Goal: Task Accomplishment & Management: Complete application form

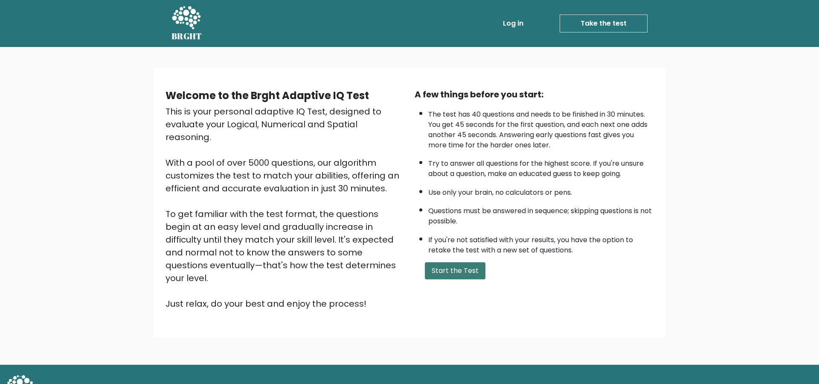
click at [472, 270] on button "Start the Test" at bounding box center [455, 270] width 61 height 17
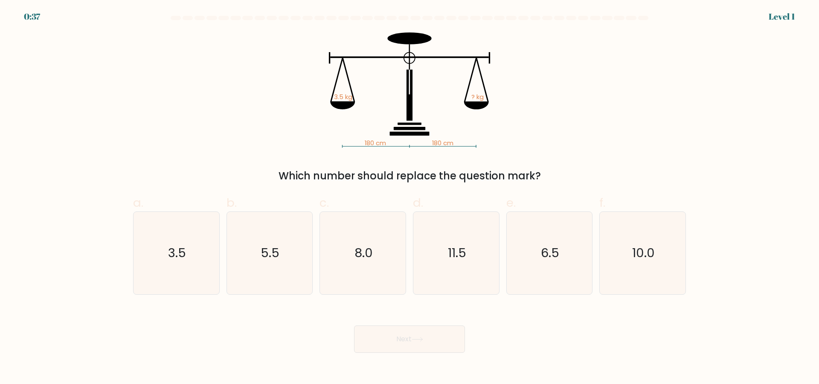
drag, startPoint x: 261, startPoint y: 178, endPoint x: 556, endPoint y: 173, distance: 295.0
click at [556, 173] on div "Which number should replace the question mark?" at bounding box center [409, 175] width 543 height 15
click at [182, 251] on text "3.5" at bounding box center [177, 252] width 18 height 17
click at [410, 198] on input "a. 3.5" at bounding box center [410, 195] width 0 height 6
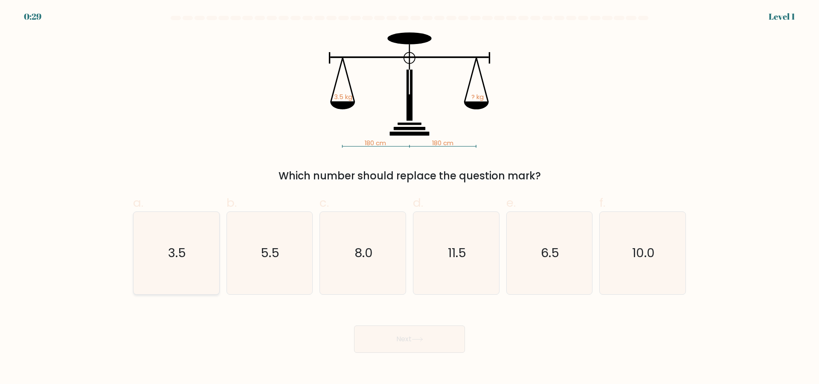
radio input "true"
click at [399, 341] on button "Next" at bounding box center [409, 338] width 111 height 27
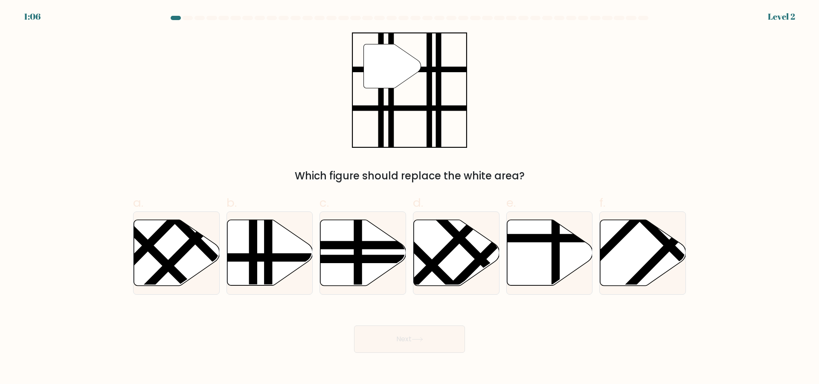
drag, startPoint x: 295, startPoint y: 173, endPoint x: 527, endPoint y: 175, distance: 232.2
click at [527, 175] on div "Which figure should replace the white area?" at bounding box center [409, 175] width 543 height 15
click at [531, 162] on div "" Which figure should replace the white area?" at bounding box center [409, 107] width 563 height 151
drag, startPoint x: 531, startPoint y: 175, endPoint x: 300, endPoint y: 165, distance: 230.7
click at [300, 165] on div "" Which figure should replace the white area?" at bounding box center [409, 107] width 563 height 151
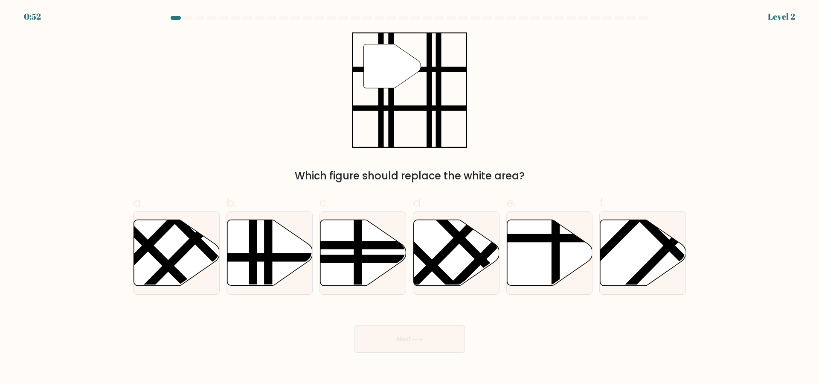
click at [522, 162] on div "" Which figure should replace the white area?" at bounding box center [409, 107] width 563 height 151
click at [263, 246] on icon at bounding box center [270, 253] width 86 height 66
click at [410, 198] on input "b." at bounding box center [410, 195] width 0 height 6
radio input "true"
click at [421, 343] on button "Next" at bounding box center [409, 338] width 111 height 27
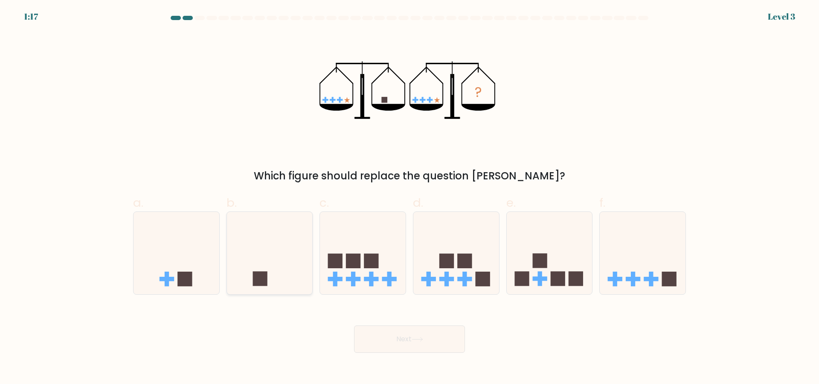
click at [262, 272] on rect at bounding box center [260, 278] width 15 height 15
click at [410, 198] on input "b." at bounding box center [410, 195] width 0 height 6
radio input "true"
click at [423, 346] on button "Next" at bounding box center [409, 338] width 111 height 27
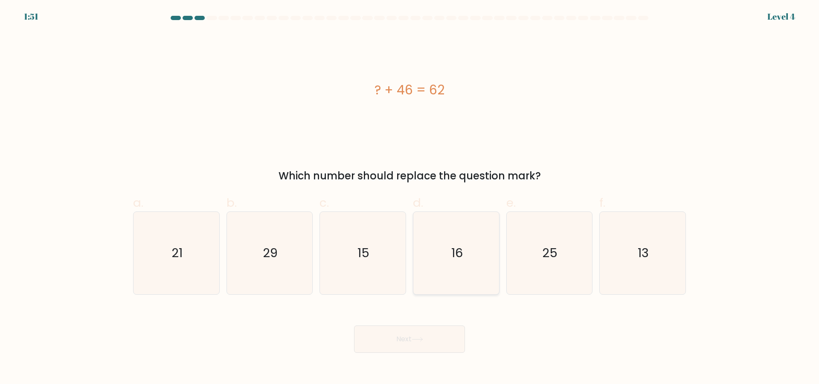
click at [463, 266] on icon "16" at bounding box center [456, 253] width 82 height 82
click at [410, 198] on input "d. 16" at bounding box center [410, 195] width 0 height 6
radio input "true"
click at [447, 339] on button "Next" at bounding box center [409, 338] width 111 height 27
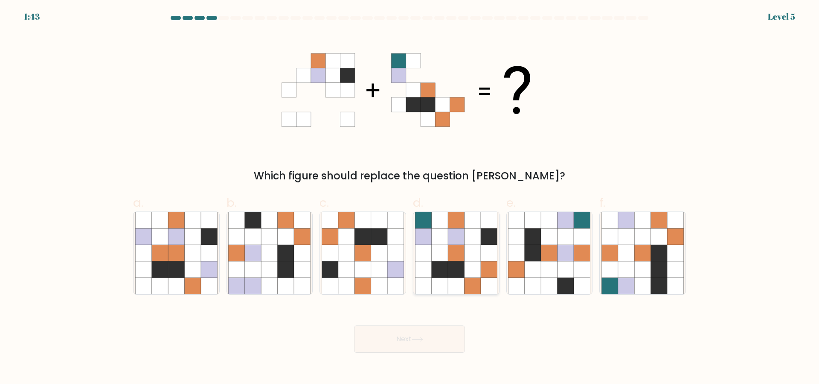
click at [452, 264] on icon at bounding box center [456, 269] width 16 height 16
click at [410, 198] on input "d." at bounding box center [410, 195] width 0 height 6
radio input "true"
click at [437, 338] on button "Next" at bounding box center [409, 338] width 111 height 27
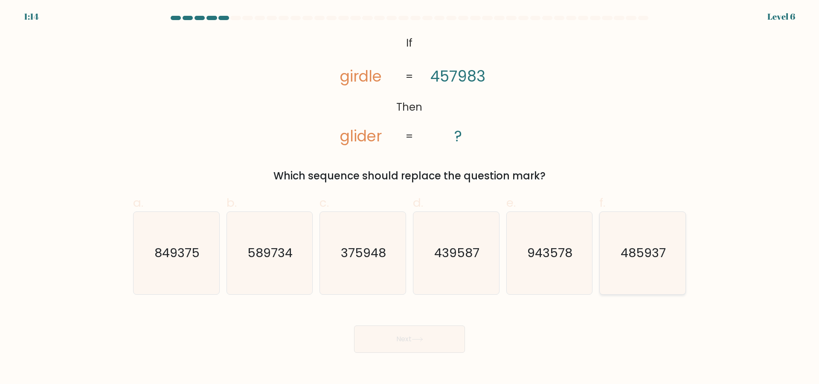
click at [647, 288] on icon "485937" at bounding box center [643, 253] width 82 height 82
click at [410, 198] on input "f. 485937" at bounding box center [410, 195] width 0 height 6
radio input "true"
click at [389, 339] on button "Next" at bounding box center [409, 338] width 111 height 27
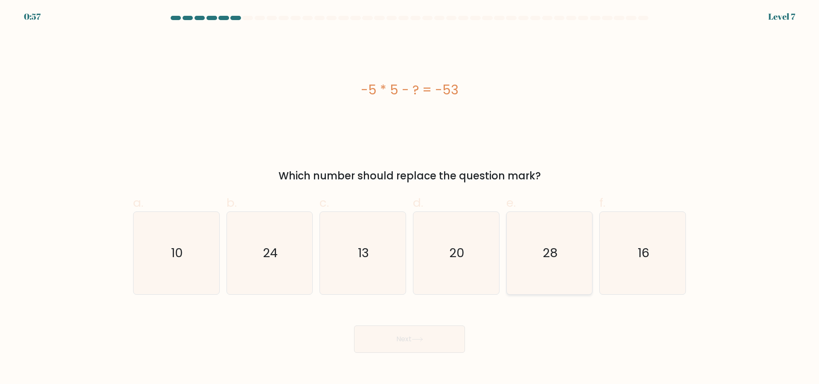
click at [557, 253] on text "28" at bounding box center [550, 252] width 15 height 17
click at [410, 198] on input "e. 28" at bounding box center [410, 195] width 0 height 6
radio input "true"
click at [431, 342] on button "Next" at bounding box center [409, 338] width 111 height 27
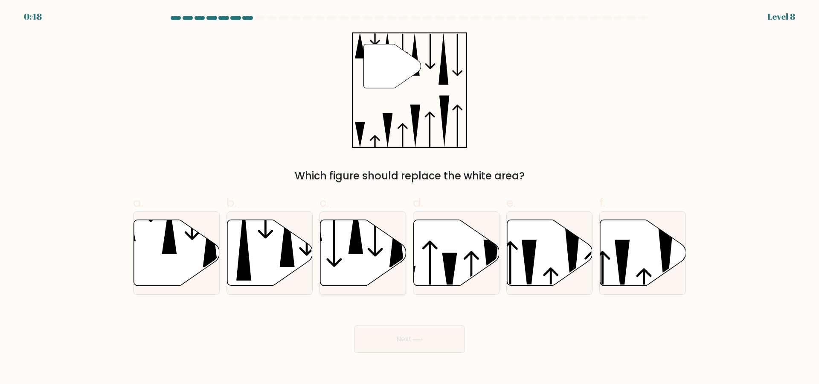
click at [371, 251] on icon at bounding box center [375, 230] width 15 height 53
click at [410, 198] on input "c." at bounding box center [410, 195] width 0 height 6
radio input "true"
click at [414, 345] on button "Next" at bounding box center [409, 338] width 111 height 27
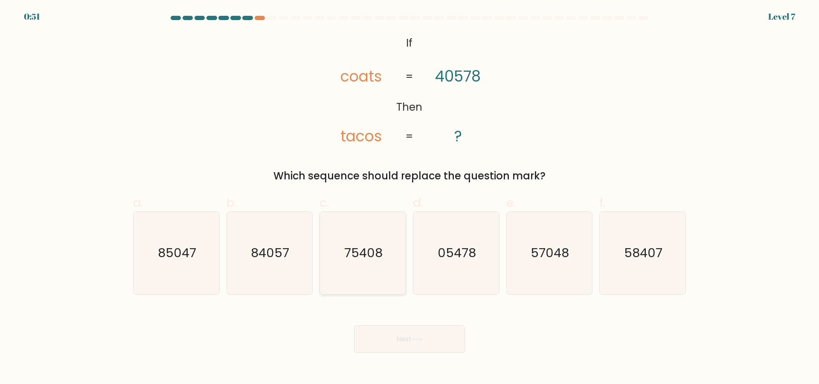
click at [377, 251] on text "75408" at bounding box center [364, 252] width 38 height 17
click at [410, 198] on input "c. 75408" at bounding box center [410, 195] width 0 height 6
radio input "true"
click at [411, 338] on button "Next" at bounding box center [409, 338] width 111 height 27
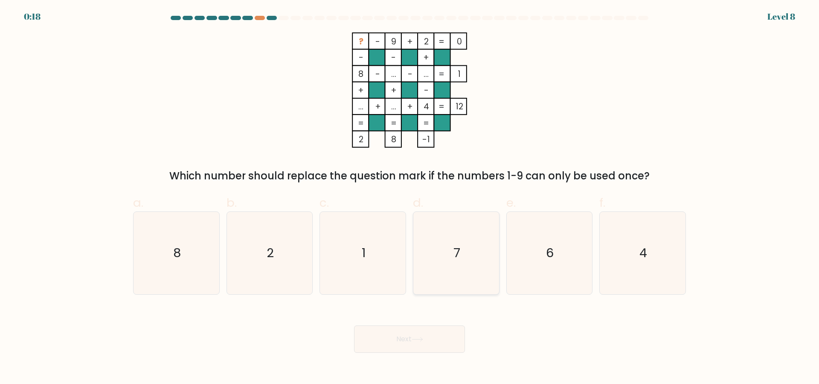
click at [474, 251] on icon "7" at bounding box center [456, 253] width 82 height 82
click at [410, 198] on input "d. 7" at bounding box center [410, 195] width 0 height 6
radio input "true"
click at [413, 343] on button "Next" at bounding box center [409, 338] width 111 height 27
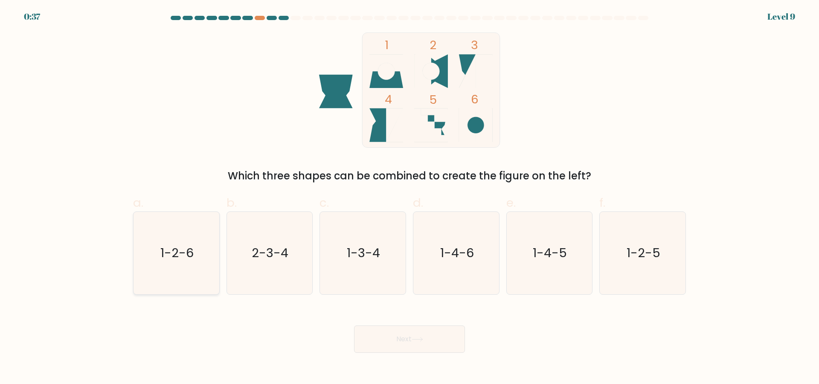
click at [192, 252] on text "1-2-6" at bounding box center [176, 252] width 33 height 17
click at [410, 198] on input "a. 1-2-6" at bounding box center [410, 195] width 0 height 6
radio input "true"
click at [392, 339] on button "Next" at bounding box center [409, 338] width 111 height 27
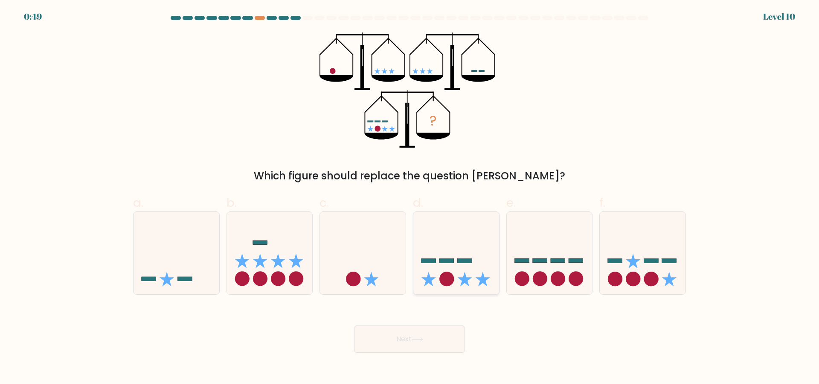
click at [466, 268] on icon at bounding box center [457, 252] width 86 height 71
click at [410, 198] on input "d." at bounding box center [410, 195] width 0 height 6
radio input "true"
click at [446, 344] on button "Next" at bounding box center [409, 338] width 111 height 27
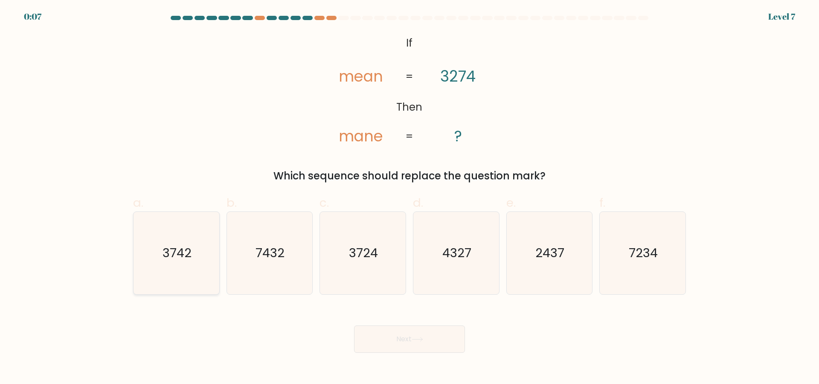
click at [181, 254] on text "3742" at bounding box center [177, 252] width 29 height 17
click at [410, 198] on input "a. 3742" at bounding box center [410, 195] width 0 height 6
radio input "true"
click at [381, 339] on button "Next" at bounding box center [409, 338] width 111 height 27
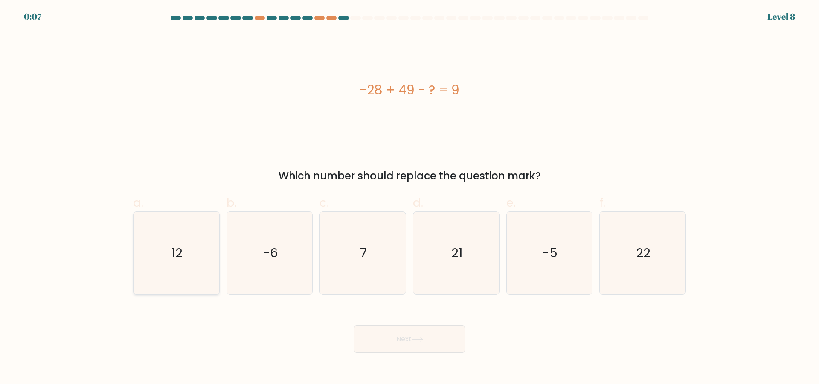
click at [155, 252] on icon "12" at bounding box center [176, 253] width 82 height 82
click at [410, 198] on input "a. 12" at bounding box center [410, 195] width 0 height 6
radio input "true"
click at [378, 339] on button "Next" at bounding box center [409, 338] width 111 height 27
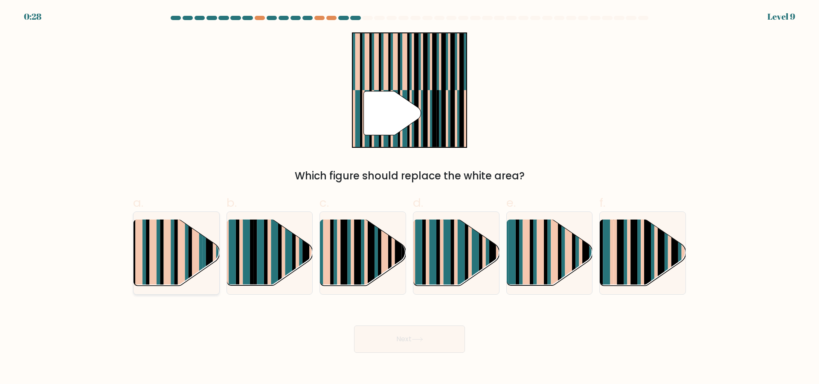
click at [208, 253] on rect at bounding box center [209, 246] width 7 height 85
click at [410, 198] on input "a." at bounding box center [410, 195] width 0 height 6
radio input "true"
click at [419, 340] on icon at bounding box center [418, 339] width 12 height 5
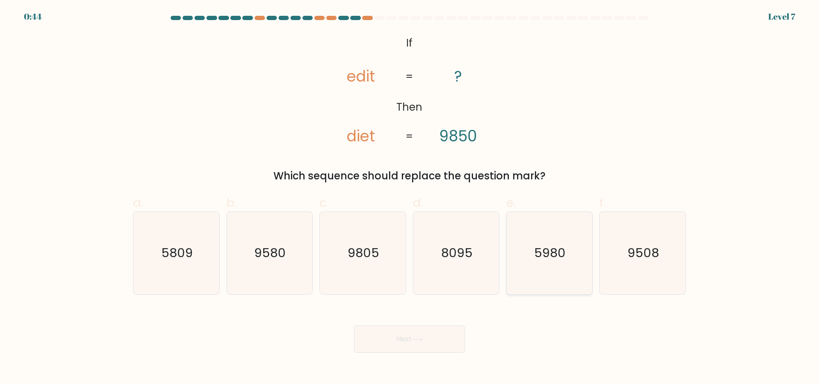
click at [555, 256] on text "5980" at bounding box center [551, 252] width 32 height 17
click at [410, 198] on input "e. 5980" at bounding box center [410, 195] width 0 height 6
radio input "true"
click at [393, 341] on button "Next" at bounding box center [409, 338] width 111 height 27
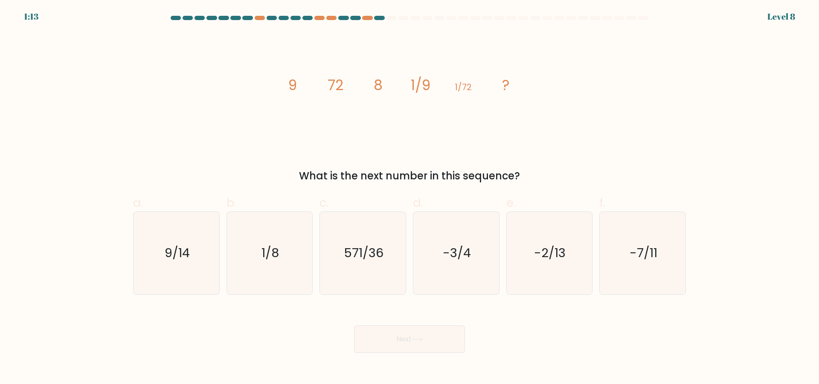
drag, startPoint x: 300, startPoint y: 175, endPoint x: 531, endPoint y: 172, distance: 230.9
click at [531, 172] on div "What is the next number in this sequence?" at bounding box center [409, 175] width 543 height 15
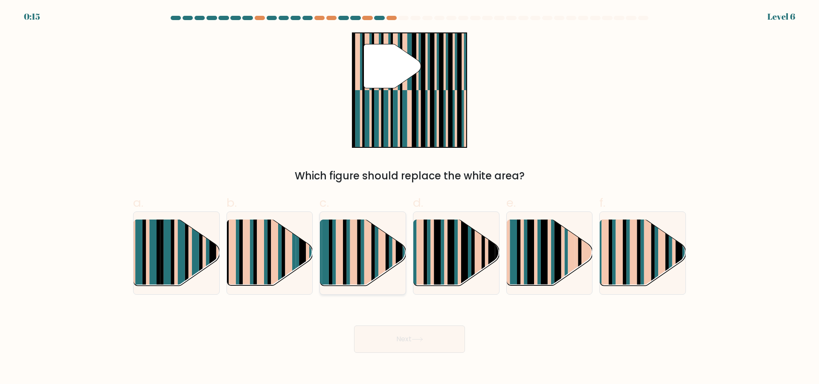
click at [376, 257] on rect at bounding box center [376, 246] width 3 height 85
click at [410, 198] on input "c." at bounding box center [410, 195] width 0 height 6
radio input "true"
click at [627, 247] on rect at bounding box center [628, 246] width 3 height 85
click at [410, 198] on input "f." at bounding box center [410, 195] width 0 height 6
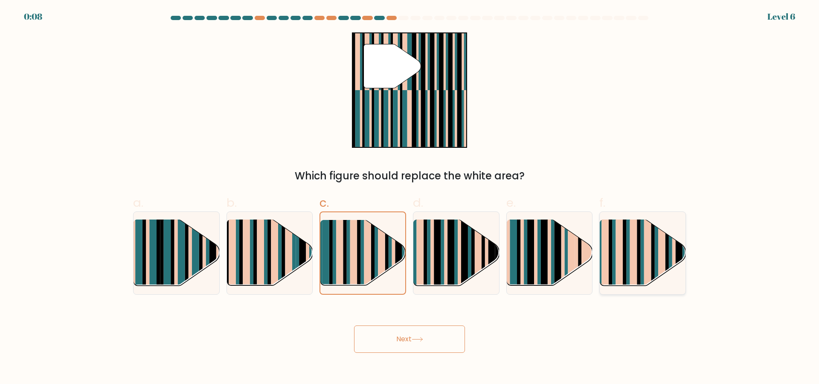
radio input "true"
click at [424, 342] on button "Next" at bounding box center [409, 338] width 111 height 27
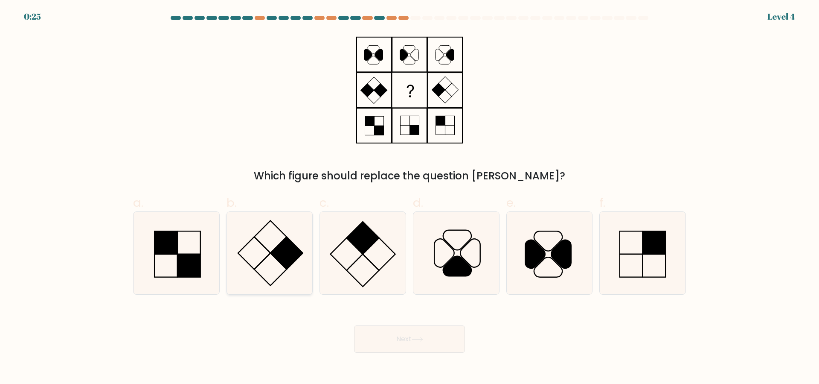
click at [271, 248] on icon at bounding box center [269, 253] width 82 height 82
click at [410, 198] on input "b." at bounding box center [410, 195] width 0 height 6
radio input "true"
click at [410, 344] on button "Next" at bounding box center [409, 338] width 111 height 27
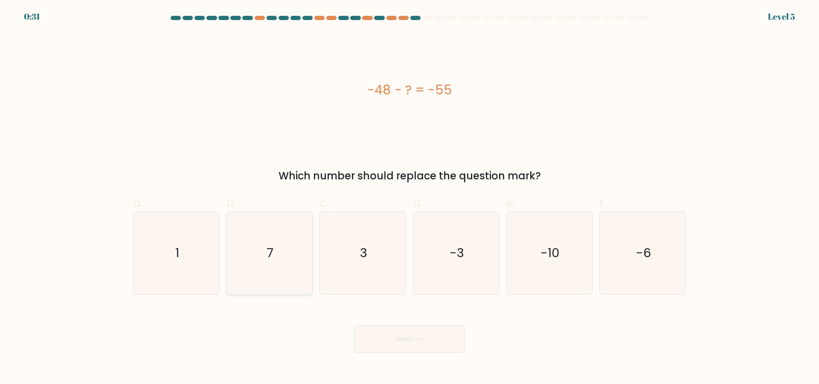
click at [279, 239] on icon "7" at bounding box center [269, 253] width 82 height 82
click at [410, 198] on input "b. 7" at bounding box center [410, 195] width 0 height 6
radio input "true"
click at [418, 343] on button "Next" at bounding box center [409, 338] width 111 height 27
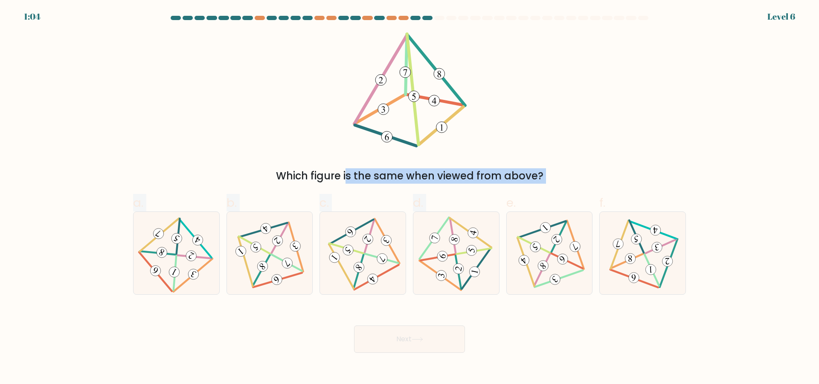
drag, startPoint x: 275, startPoint y: 174, endPoint x: 542, endPoint y: 184, distance: 266.5
click at [542, 184] on form at bounding box center [409, 184] width 819 height 337
click at [542, 146] on div "Which figure is the same when viewed from above?" at bounding box center [409, 107] width 563 height 151
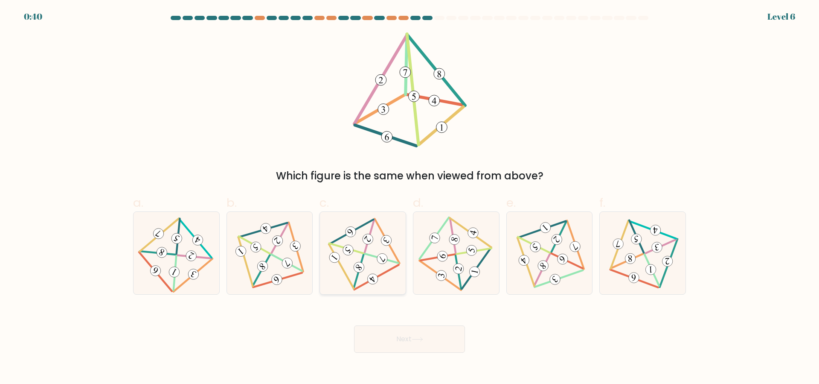
click at [365, 238] on icon at bounding box center [368, 239] width 8 height 9
click at [410, 198] on input "c." at bounding box center [410, 195] width 0 height 6
radio input "true"
click at [387, 330] on button "Next" at bounding box center [409, 338] width 111 height 27
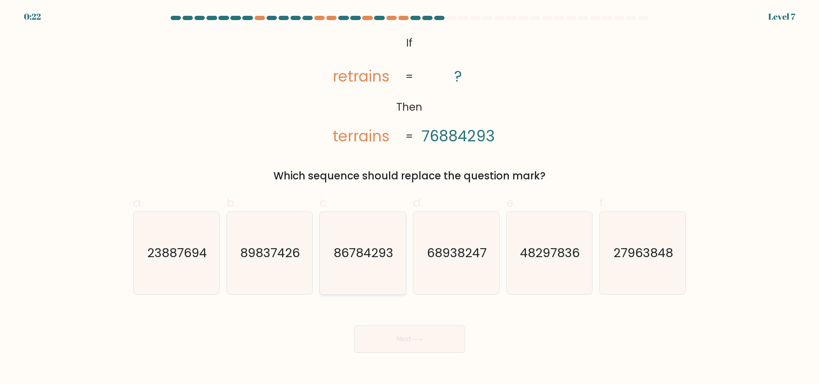
click at [386, 266] on icon "86784293" at bounding box center [363, 253] width 82 height 82
click at [410, 198] on input "c. 86784293" at bounding box center [410, 195] width 0 height 6
radio input "true"
click at [420, 341] on icon at bounding box center [418, 339] width 12 height 5
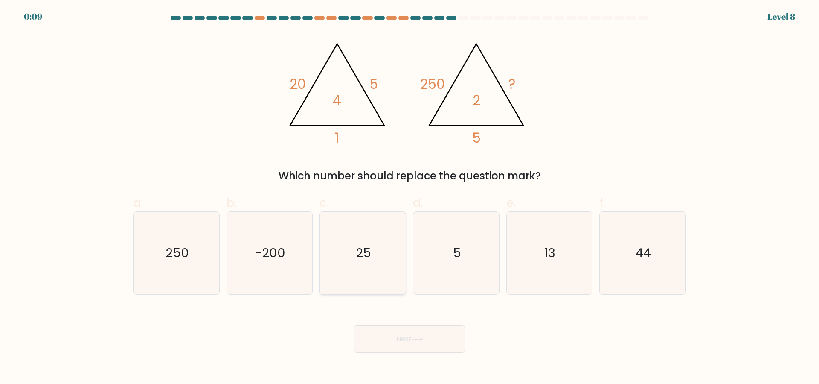
click at [364, 248] on text "25" at bounding box center [363, 252] width 15 height 17
click at [410, 198] on input "c. 25" at bounding box center [410, 195] width 0 height 6
radio input "true"
click at [402, 334] on button "Next" at bounding box center [409, 338] width 111 height 27
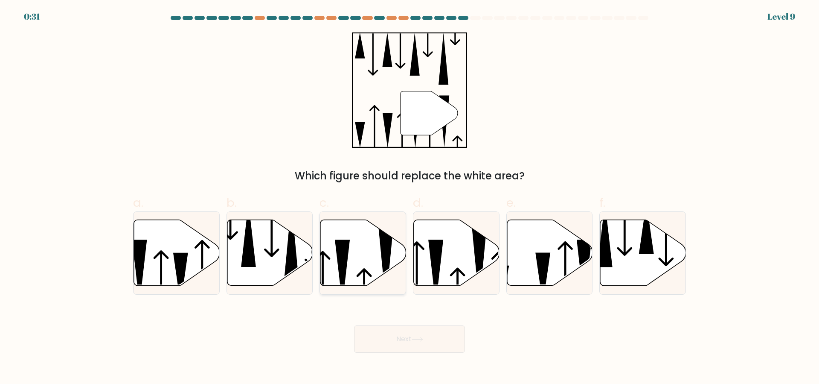
click at [376, 247] on icon at bounding box center [364, 253] width 86 height 66
click at [410, 198] on input "c." at bounding box center [410, 195] width 0 height 6
radio input "true"
click at [407, 336] on button "Next" at bounding box center [409, 338] width 111 height 27
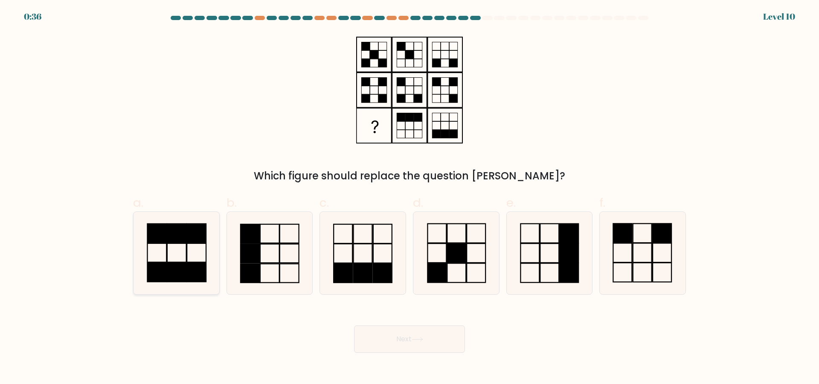
click at [172, 256] on icon at bounding box center [176, 253] width 82 height 82
click at [410, 198] on input "a." at bounding box center [410, 195] width 0 height 6
radio input "true"
click at [402, 341] on button "Next" at bounding box center [409, 338] width 111 height 27
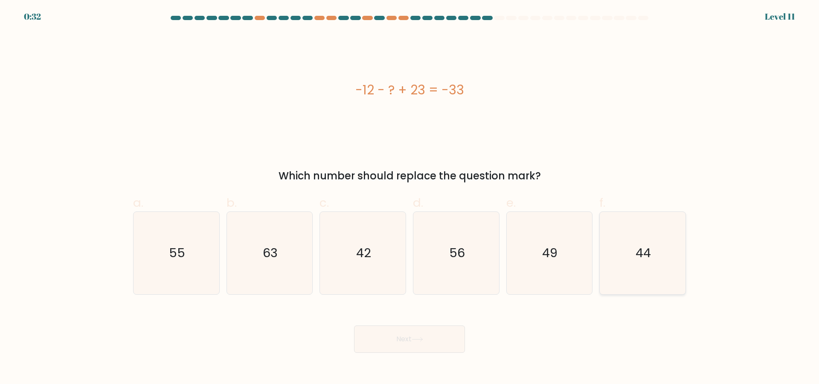
click at [641, 250] on text "44" at bounding box center [643, 252] width 15 height 17
click at [410, 198] on input "f. 44" at bounding box center [410, 195] width 0 height 6
radio input "true"
click at [435, 336] on button "Next" at bounding box center [409, 338] width 111 height 27
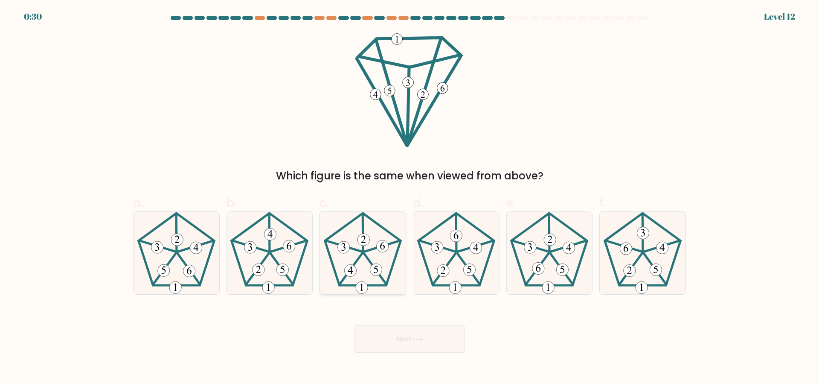
click at [363, 257] on icon at bounding box center [363, 253] width 82 height 82
click at [410, 198] on input "c." at bounding box center [410, 195] width 0 height 6
radio input "true"
click at [456, 251] on 151 at bounding box center [438, 245] width 36 height 11
click at [410, 198] on input "d." at bounding box center [410, 195] width 0 height 6
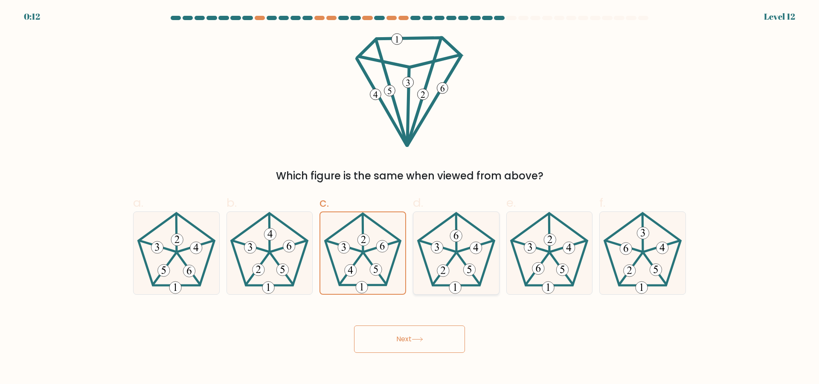
radio input "true"
click at [371, 239] on icon at bounding box center [363, 253] width 82 height 82
click at [410, 198] on input "c." at bounding box center [410, 195] width 0 height 6
radio input "true"
click at [408, 335] on button "Next" at bounding box center [409, 338] width 111 height 27
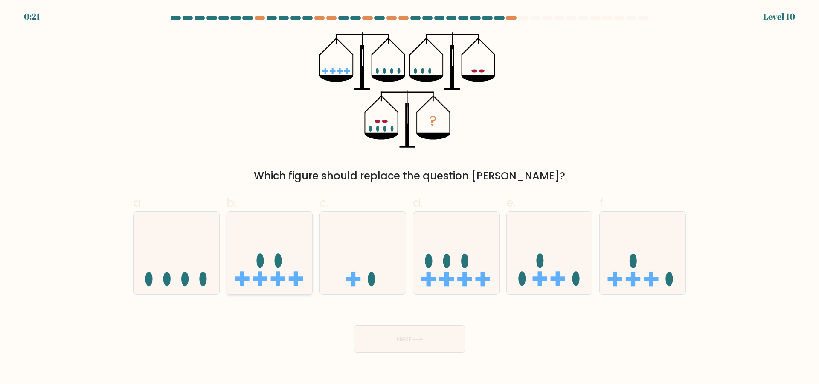
click at [286, 270] on icon at bounding box center [270, 252] width 86 height 71
click at [410, 198] on input "b." at bounding box center [410, 195] width 0 height 6
radio input "true"
click at [391, 341] on button "Next" at bounding box center [409, 338] width 111 height 27
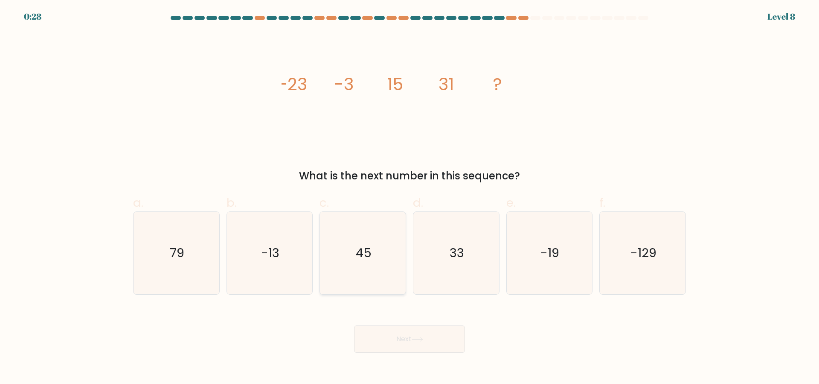
click at [362, 251] on text "45" at bounding box center [364, 252] width 16 height 17
click at [410, 198] on input "c. 45" at bounding box center [410, 195] width 0 height 6
radio input "true"
click at [409, 346] on button "Next" at bounding box center [409, 338] width 111 height 27
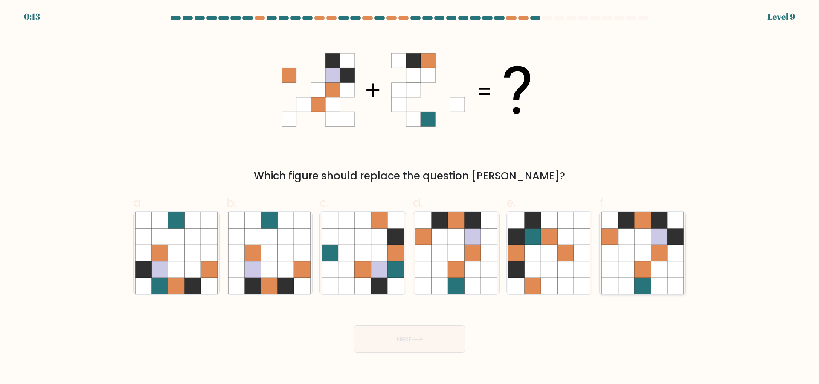
click at [654, 249] on icon at bounding box center [659, 253] width 16 height 16
click at [410, 198] on input "f." at bounding box center [410, 195] width 0 height 6
radio input "true"
click at [447, 333] on button "Next" at bounding box center [409, 338] width 111 height 27
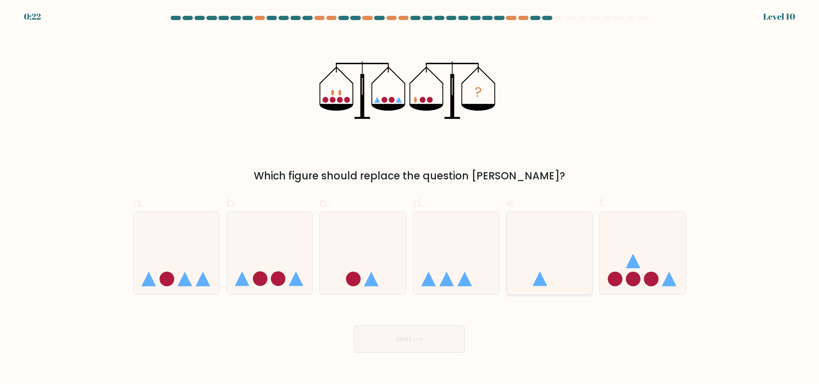
click at [546, 270] on icon at bounding box center [550, 252] width 86 height 71
click at [410, 198] on input "e." at bounding box center [410, 195] width 0 height 6
radio input "true"
click at [401, 347] on button "Next" at bounding box center [409, 338] width 111 height 27
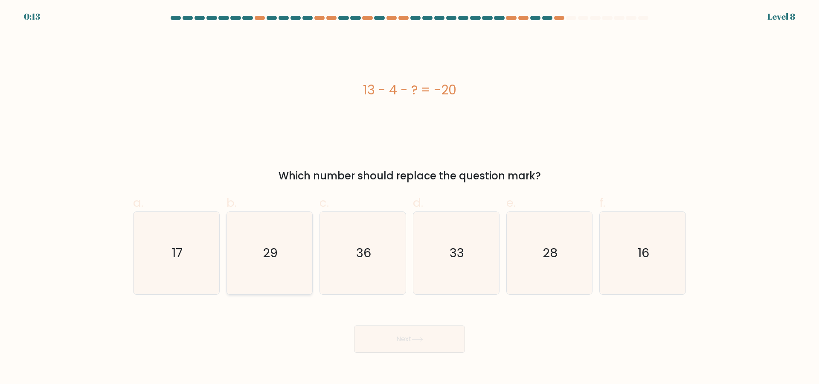
click at [266, 254] on text "29" at bounding box center [270, 252] width 15 height 17
click at [410, 198] on input "b. 29" at bounding box center [410, 195] width 0 height 6
radio input "true"
click at [434, 333] on button "Next" at bounding box center [409, 338] width 111 height 27
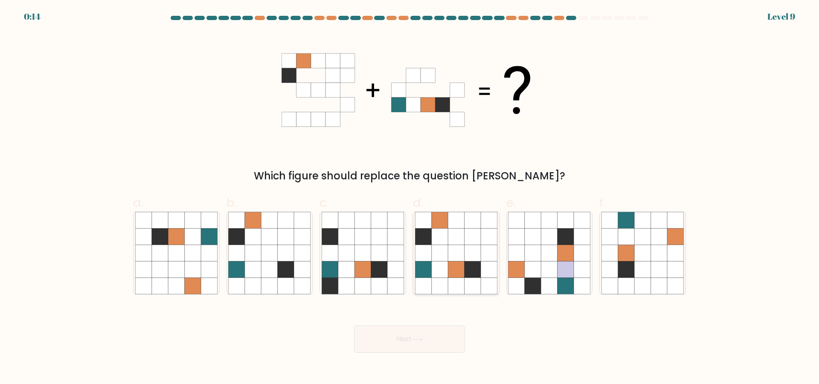
click at [465, 229] on icon at bounding box center [473, 236] width 16 height 16
click at [410, 198] on input "d." at bounding box center [410, 195] width 0 height 6
radio input "true"
click at [434, 346] on button "Next" at bounding box center [409, 338] width 111 height 27
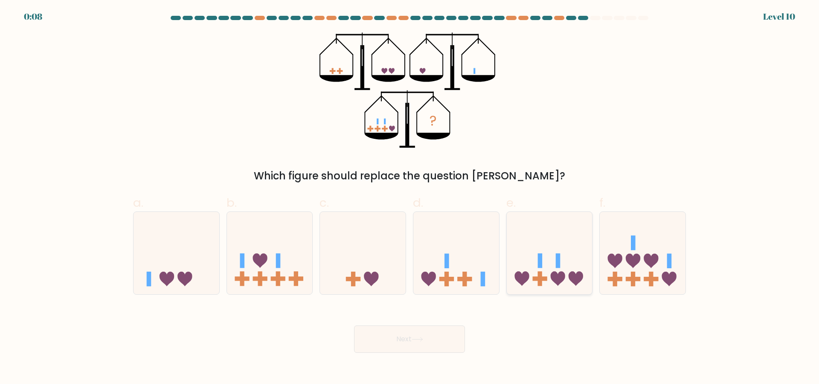
click at [564, 238] on icon at bounding box center [550, 252] width 86 height 71
click at [410, 198] on input "e." at bounding box center [410, 195] width 0 height 6
radio input "true"
click at [405, 336] on button "Next" at bounding box center [409, 338] width 111 height 27
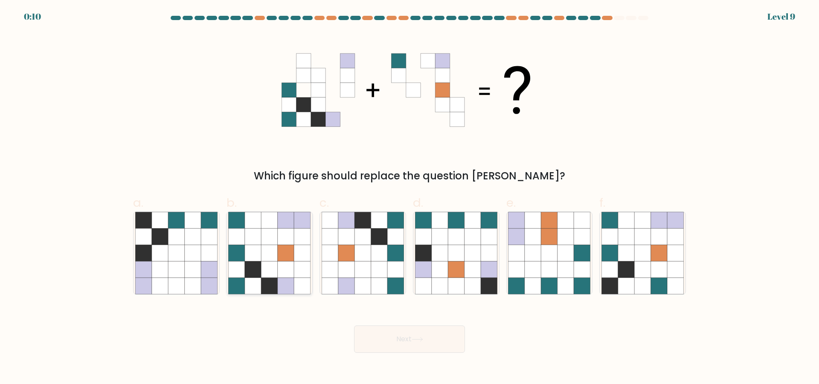
click at [254, 240] on icon at bounding box center [253, 236] width 16 height 16
click at [410, 198] on input "b." at bounding box center [410, 195] width 0 height 6
radio input "true"
click at [393, 347] on button "Next" at bounding box center [409, 338] width 111 height 27
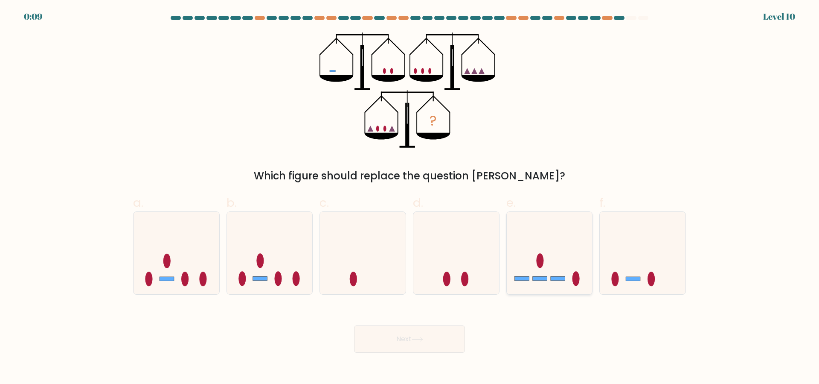
click at [546, 272] on icon at bounding box center [550, 252] width 86 height 71
click at [410, 198] on input "e." at bounding box center [410, 195] width 0 height 6
radio input "true"
click at [420, 329] on button "Next" at bounding box center [409, 338] width 111 height 27
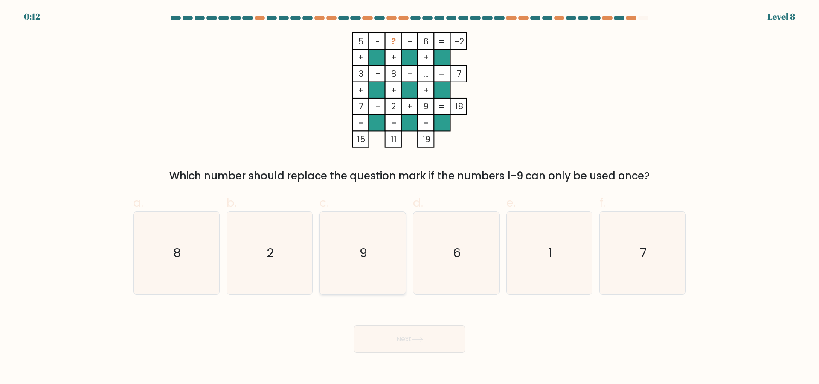
click at [370, 249] on icon "9" at bounding box center [363, 253] width 82 height 82
click at [410, 198] on input "c. 9" at bounding box center [410, 195] width 0 height 6
radio input "true"
click at [394, 344] on button "Next" at bounding box center [409, 338] width 111 height 27
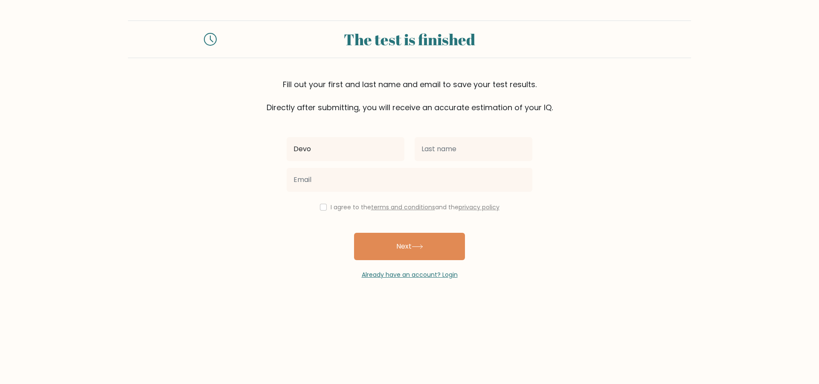
type input "Devo"
click at [437, 152] on input "text" at bounding box center [474, 149] width 118 height 24
type input "Avidianto Pratama"
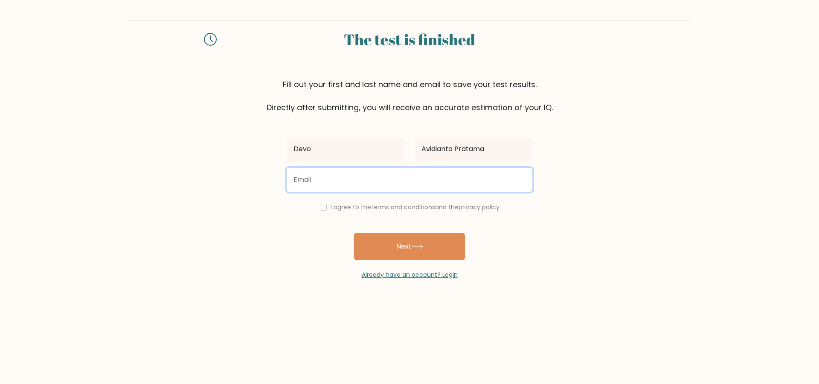
click at [329, 185] on input "email" at bounding box center [410, 180] width 246 height 24
type input "[EMAIL_ADDRESS][DOMAIN_NAME]"
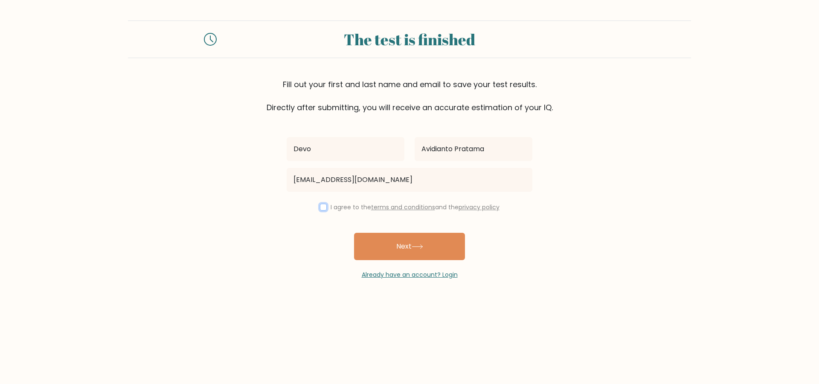
click at [320, 207] on input "checkbox" at bounding box center [323, 207] width 7 height 7
checkbox input "true"
click at [385, 244] on button "Next" at bounding box center [409, 246] width 111 height 27
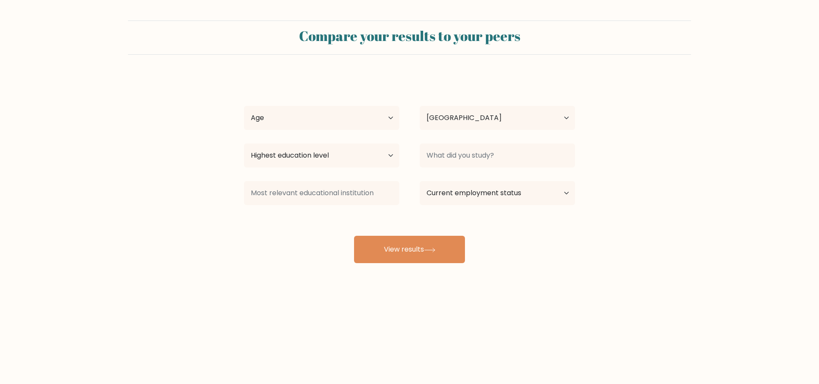
select select "ID"
click at [345, 119] on select "Age Under [DEMOGRAPHIC_DATA] [DEMOGRAPHIC_DATA] [DEMOGRAPHIC_DATA] [DEMOGRAPHIC…" at bounding box center [321, 118] width 155 height 24
select select "25_34"
click at [244, 106] on select "Age Under [DEMOGRAPHIC_DATA] [DEMOGRAPHIC_DATA] [DEMOGRAPHIC_DATA] [DEMOGRAPHIC…" at bounding box center [321, 118] width 155 height 24
click at [336, 155] on select "Highest education level No schooling Primary Lower Secondary Upper Secondary Oc…" at bounding box center [321, 155] width 155 height 24
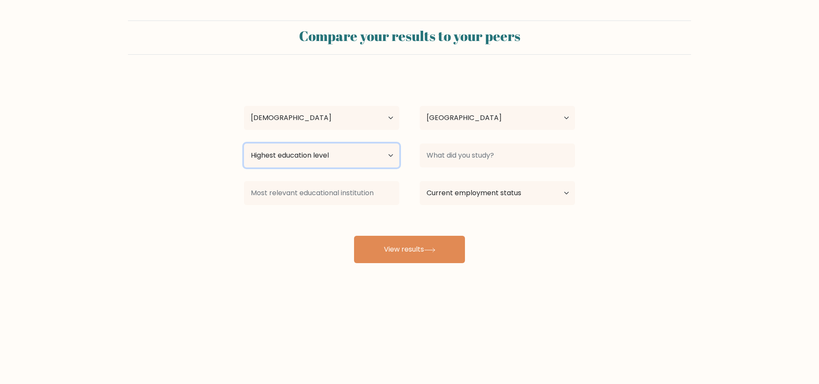
select select "bachelors_degree"
click at [244, 143] on select "Highest education level No schooling Primary Lower Secondary Upper Secondary Oc…" at bounding box center [321, 155] width 155 height 24
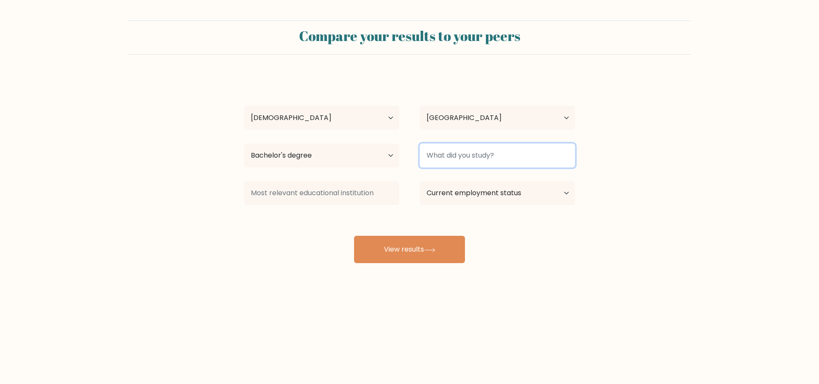
click at [446, 155] on input at bounding box center [497, 155] width 155 height 24
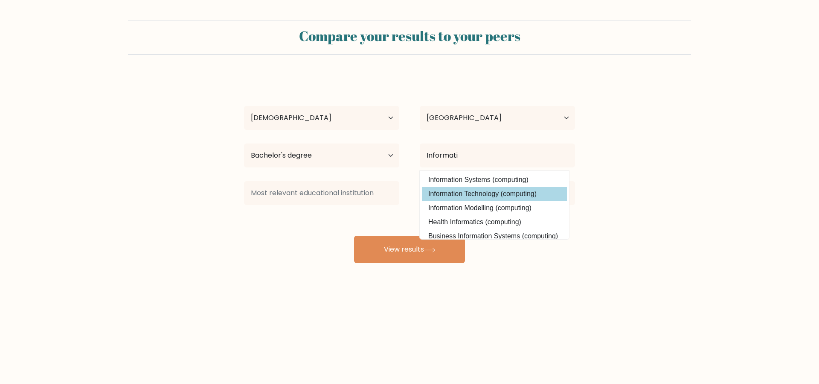
click at [483, 195] on option "Information Technology (computing)" at bounding box center [494, 194] width 145 height 14
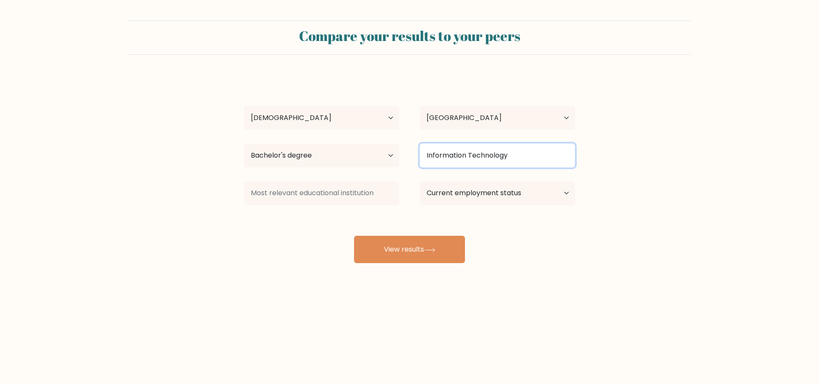
click at [501, 157] on input "Information Technology" at bounding box center [497, 155] width 155 height 24
drag, startPoint x: 513, startPoint y: 157, endPoint x: 420, endPoint y: 156, distance: 92.6
click at [420, 156] on input "Information Technology" at bounding box center [497, 155] width 155 height 24
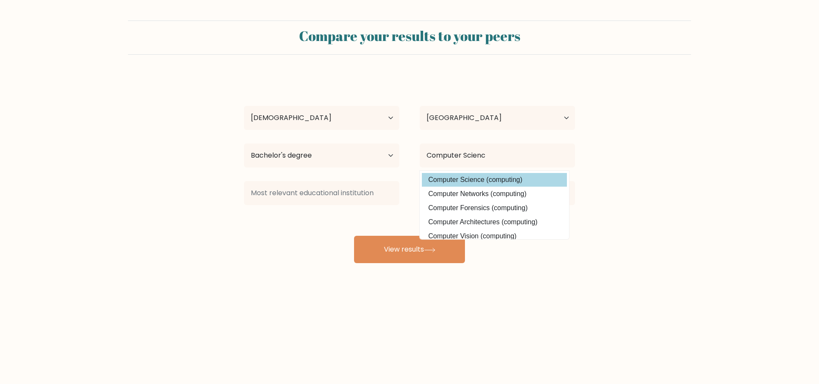
click at [455, 178] on option "Computer Science (computing)" at bounding box center [494, 180] width 145 height 14
type input "Computer Science"
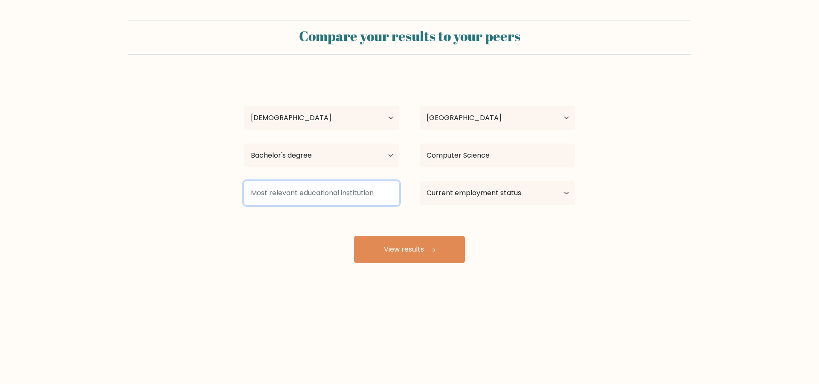
click at [356, 198] on input at bounding box center [321, 193] width 155 height 24
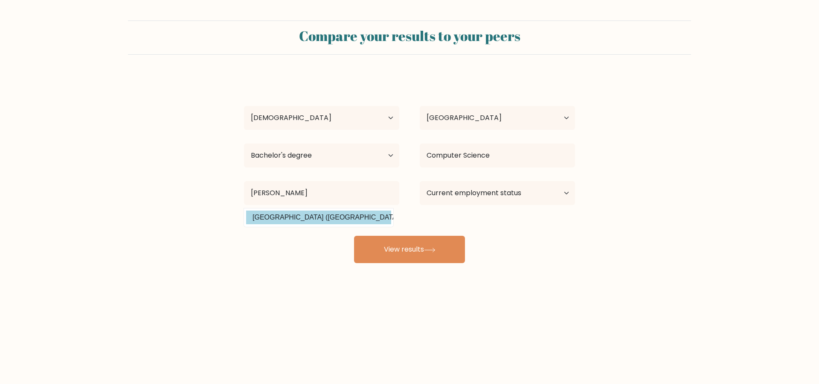
click at [343, 219] on option "[GEOGRAPHIC_DATA] ([GEOGRAPHIC_DATA])" at bounding box center [318, 217] width 145 height 14
type input "[GEOGRAPHIC_DATA]"
click at [462, 183] on select "Current employment status Employed Student Retired Other / prefer not to answer" at bounding box center [497, 193] width 155 height 24
click at [503, 198] on select "Current employment status Employed Student Retired Other / prefer not to answer" at bounding box center [497, 193] width 155 height 24
select select "other"
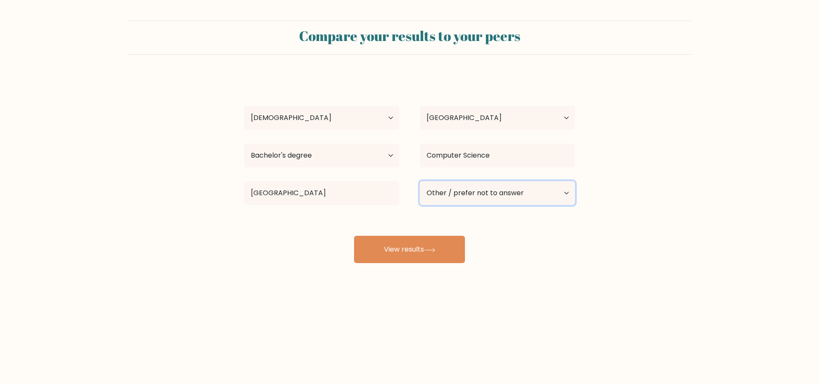
click at [420, 181] on select "Current employment status Employed Student Retired Other / prefer not to answer" at bounding box center [497, 193] width 155 height 24
click at [448, 251] on button "View results" at bounding box center [409, 249] width 111 height 27
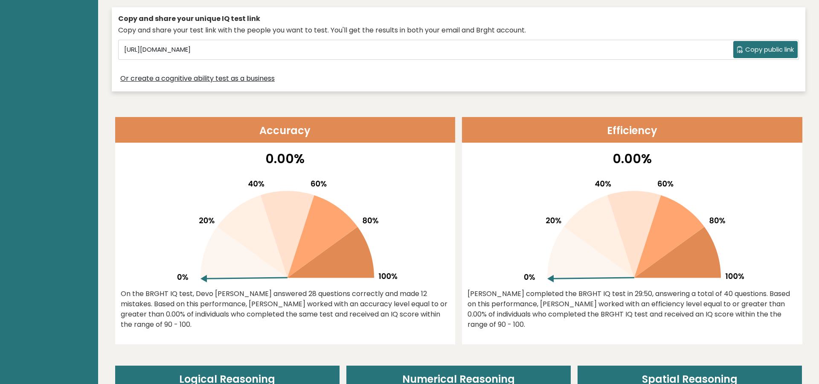
scroll to position [297, 0]
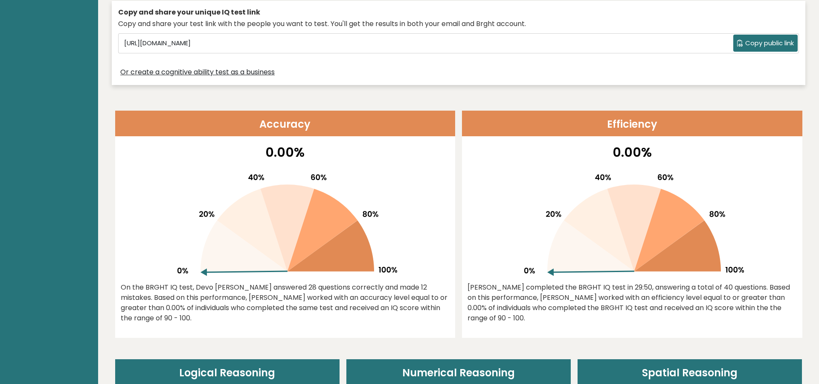
click at [767, 38] on span "Copy public link" at bounding box center [770, 43] width 49 height 10
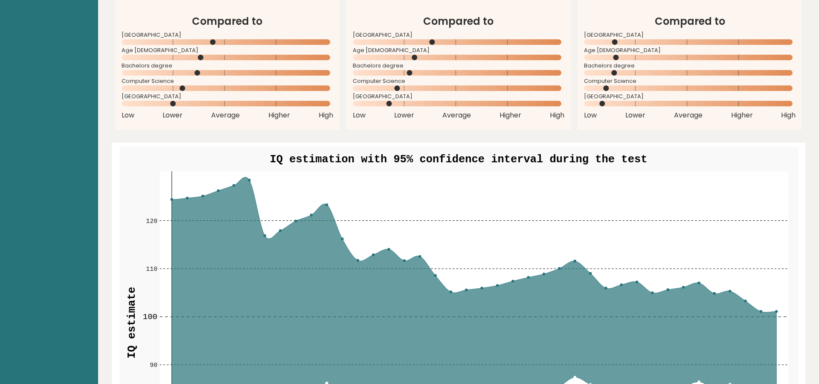
scroll to position [0, 0]
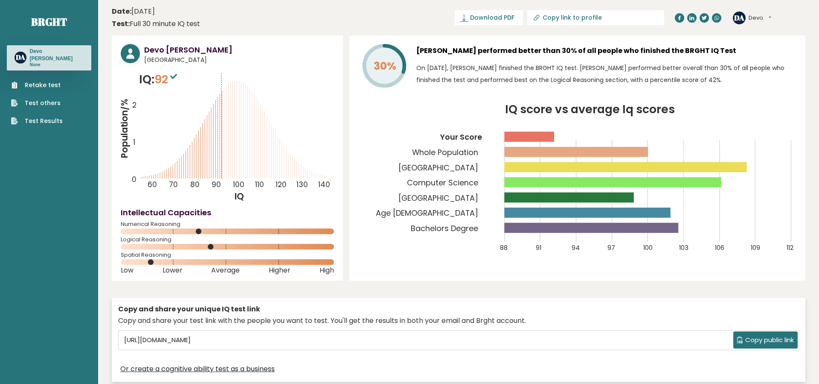
click at [762, 338] on span "Copy public link" at bounding box center [770, 340] width 49 height 10
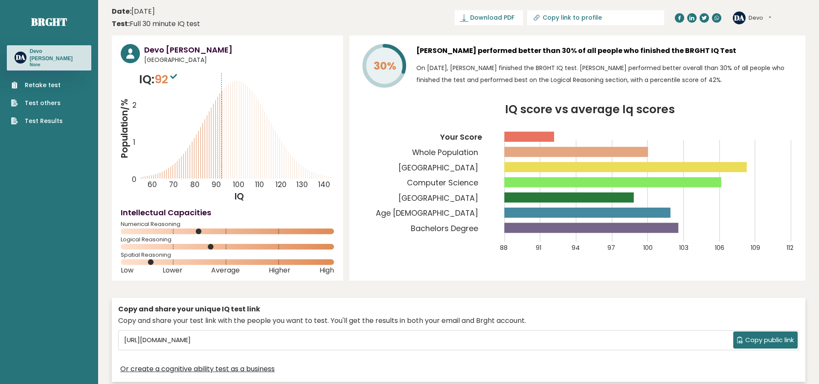
click at [762, 338] on span "Copy public link" at bounding box center [770, 340] width 49 height 10
click at [515, 17] on span "Download PDF" at bounding box center [492, 17] width 44 height 9
click at [538, 17] on icon at bounding box center [536, 18] width 4 height 4
type input "https://brght.org/profile/devo-avidianto-pratama/?utm_source=share&utm_medium=c…"
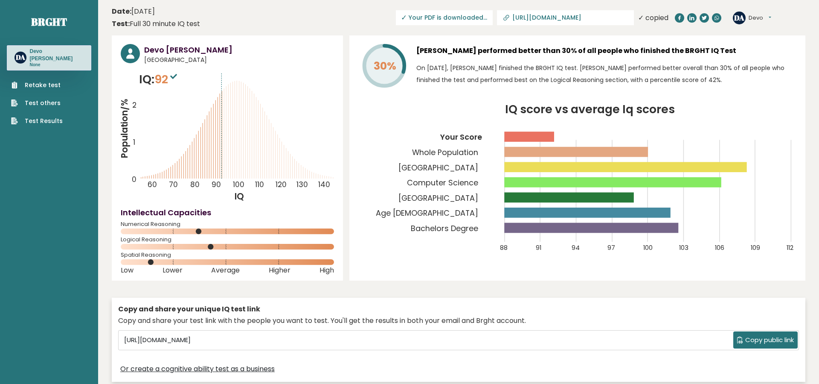
click at [493, 19] on span "✓ Your PDF is downloaded..." at bounding box center [444, 17] width 97 height 15
